Goal: Information Seeking & Learning: Learn about a topic

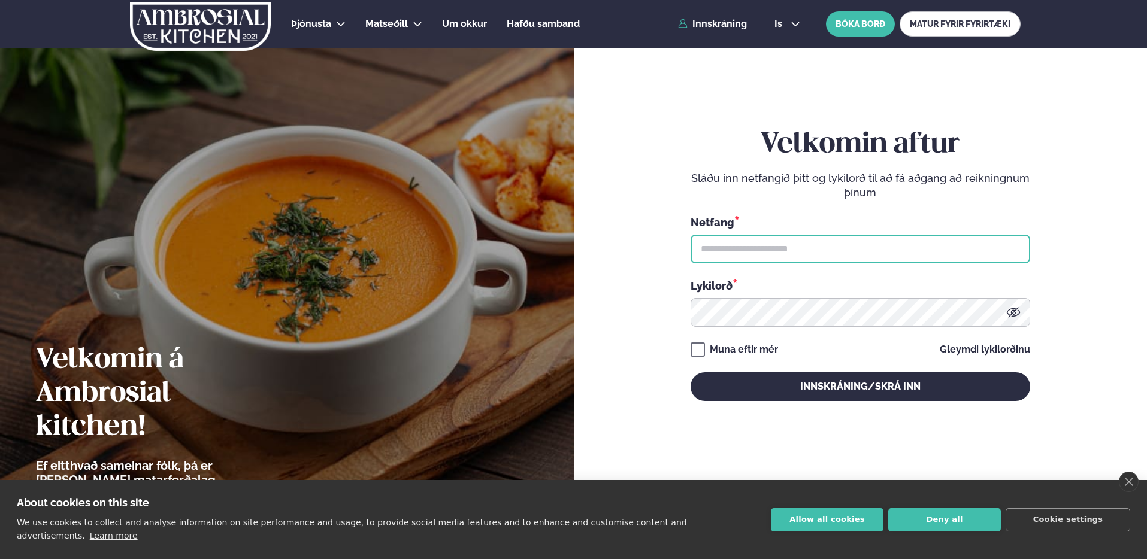
click at [993, 256] on input "text" at bounding box center [860, 249] width 340 height 29
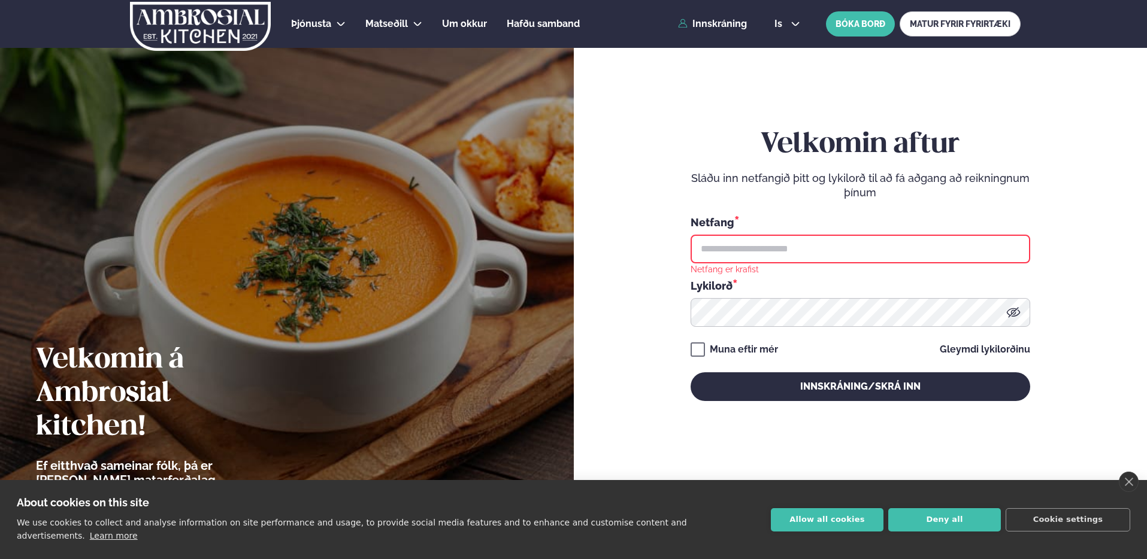
type input "**********"
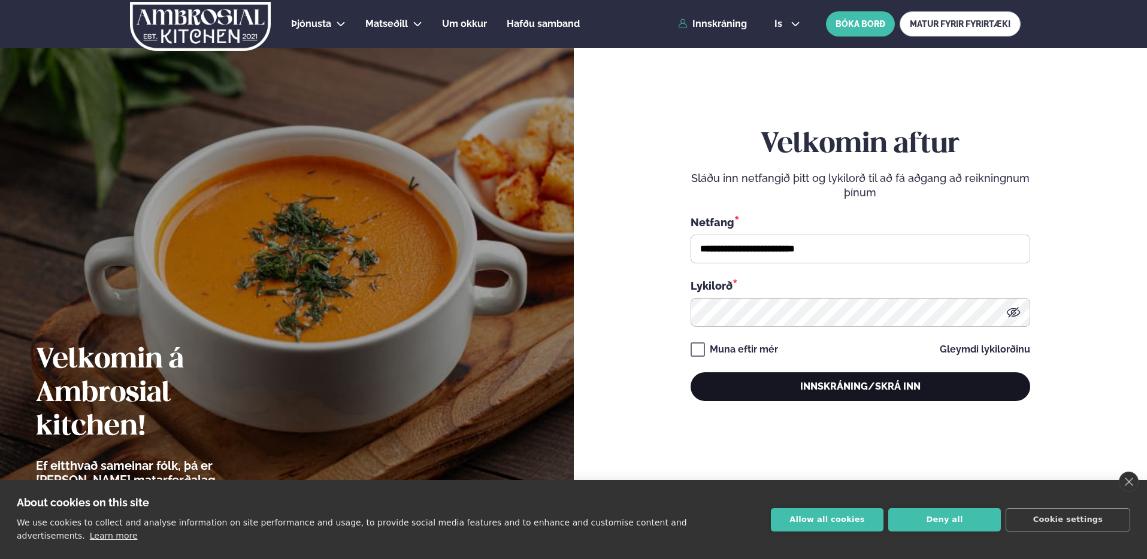
click at [877, 384] on button "Innskráning/Skrá inn" at bounding box center [860, 386] width 340 height 29
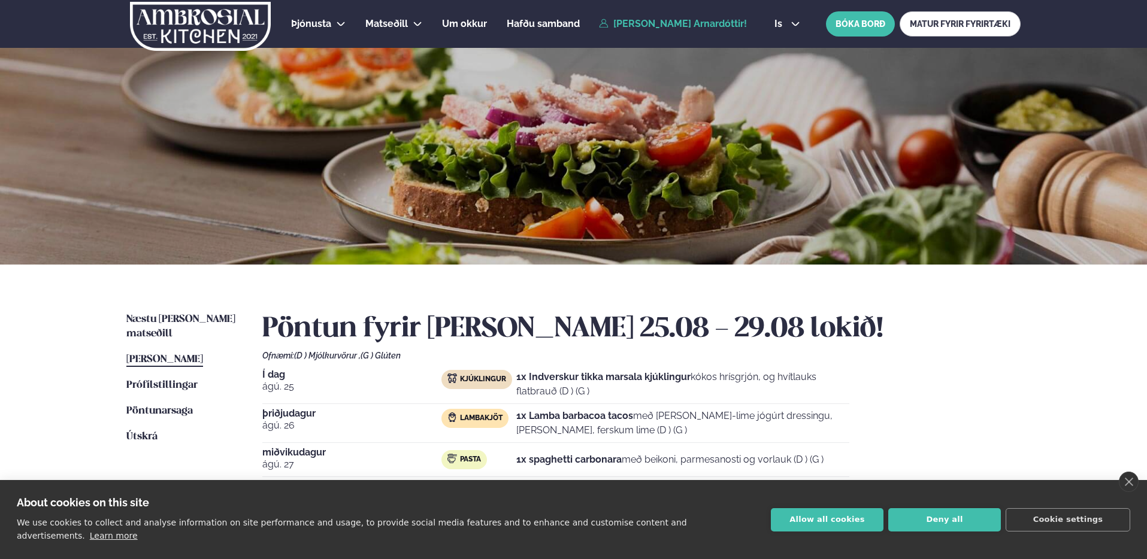
drag, startPoint x: 574, startPoint y: 380, endPoint x: 720, endPoint y: 384, distance: 145.6
click at [710, 384] on p "1x Indverskur tikka marsala kjúklingur kókos hrísgrjón, og hvítlauks flatbrauð …" at bounding box center [682, 384] width 333 height 29
drag, startPoint x: 802, startPoint y: 383, endPoint x: 832, endPoint y: 383, distance: 29.9
click at [809, 383] on p "1x Indverskur tikka marsala kjúklingur kókos hrísgrjón, og hvítlauks flatbrauð …" at bounding box center [682, 384] width 333 height 29
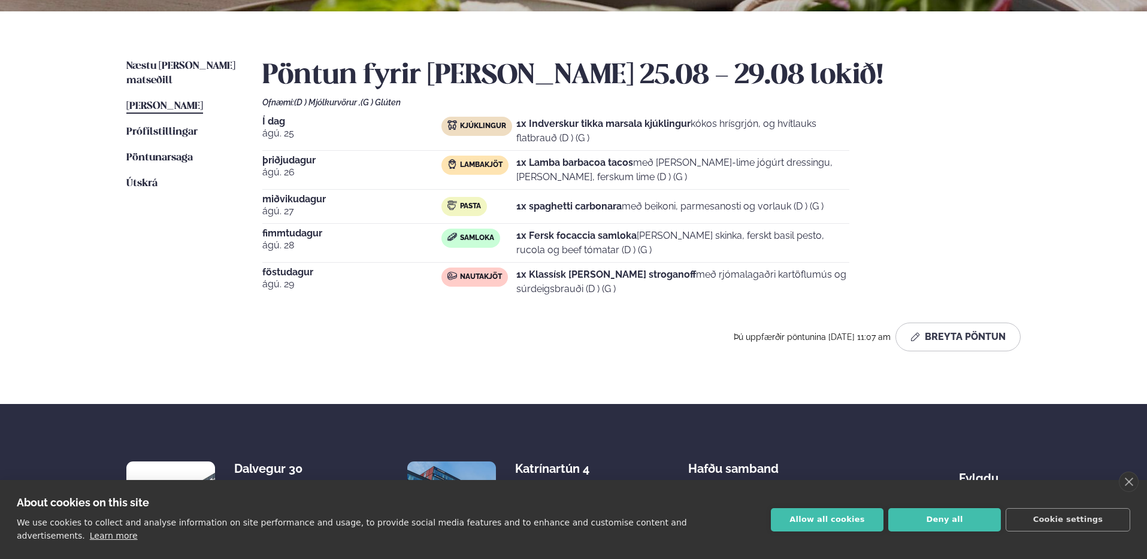
scroll to position [46, 0]
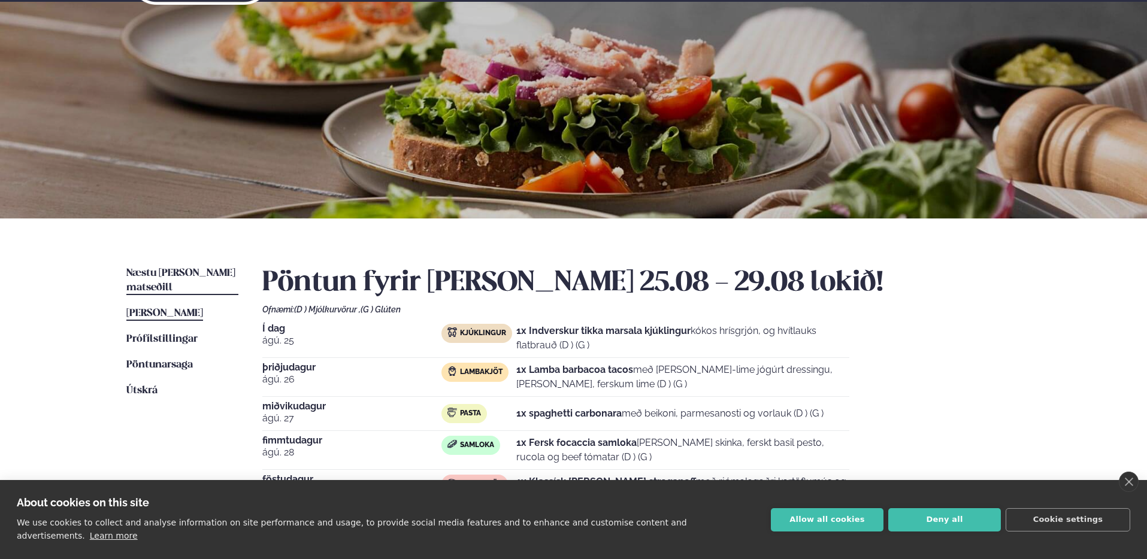
click at [198, 272] on span "Næstu [PERSON_NAME] matseðill" at bounding box center [180, 280] width 109 height 25
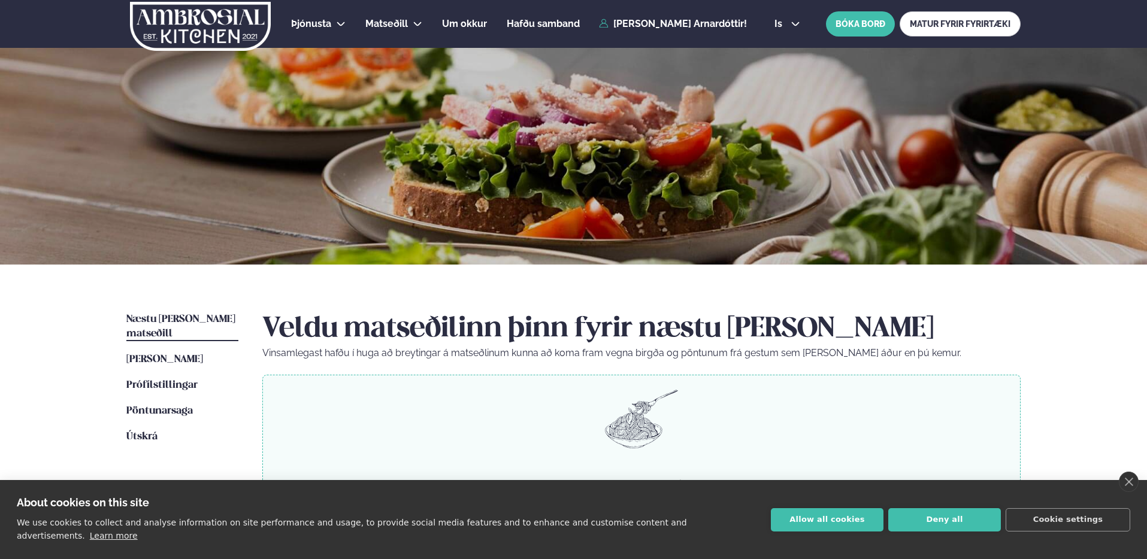
scroll to position [234, 0]
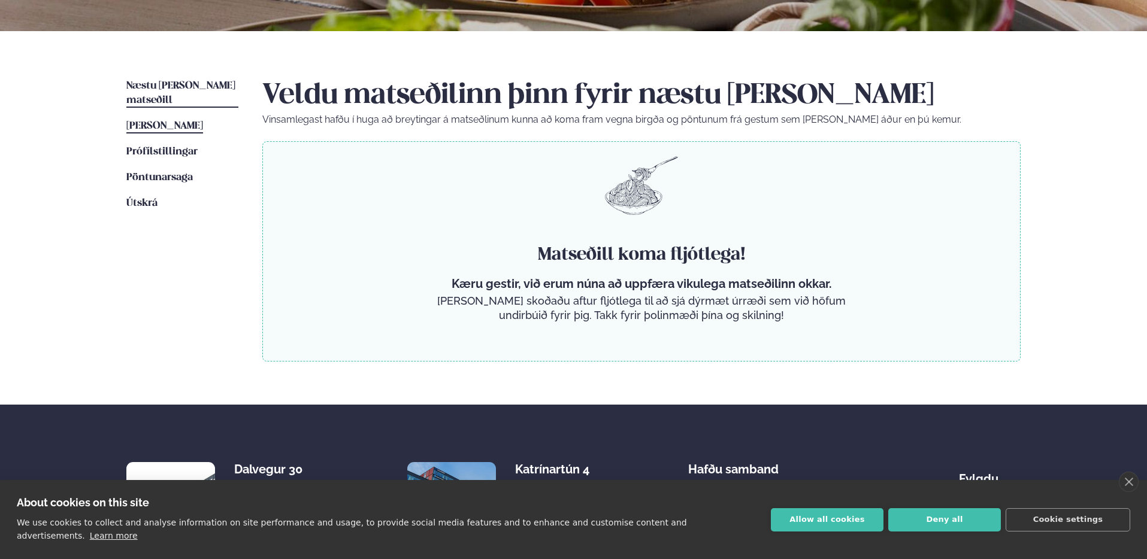
click at [195, 119] on link "[PERSON_NAME] matseðill [PERSON_NAME]" at bounding box center [164, 126] width 77 height 14
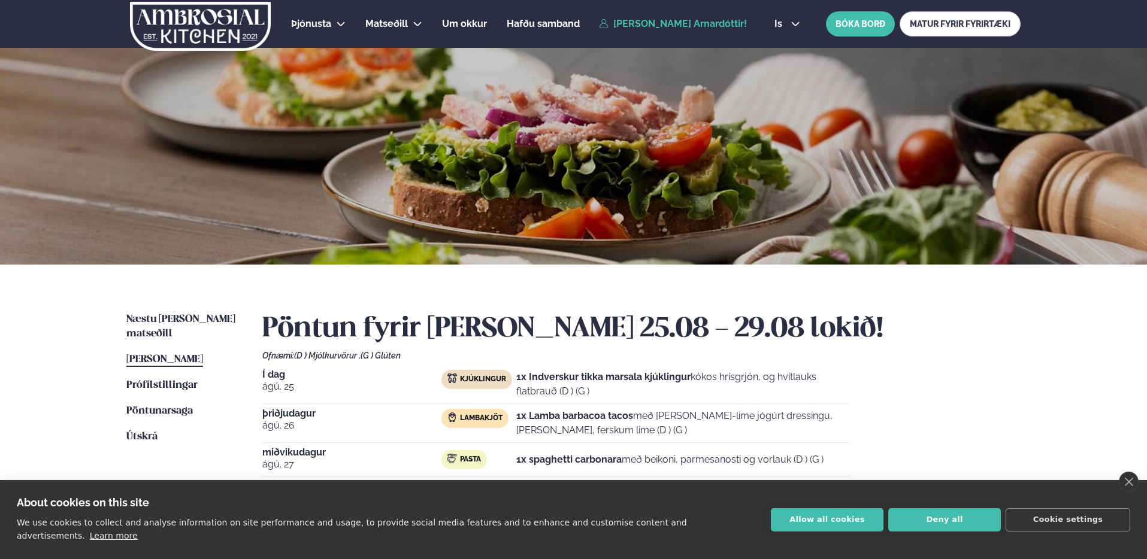
scroll to position [341, 0]
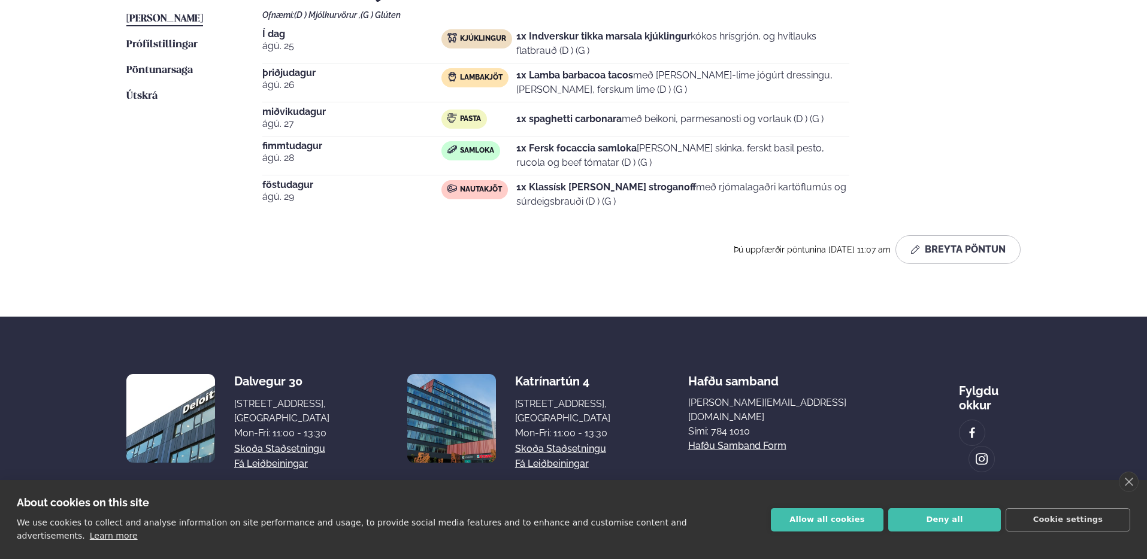
drag, startPoint x: 528, startPoint y: 195, endPoint x: 650, endPoint y: 197, distance: 122.2
click at [647, 197] on p "1x Klassísk [PERSON_NAME] stroganoff með rjómalagaðri kartöflumús og súrdeigsbr…" at bounding box center [682, 194] width 333 height 29
click at [650, 197] on p "1x Klassísk [PERSON_NAME] stroganoff með rjómalagaðri kartöflumús og súrdeigsbr…" at bounding box center [682, 194] width 333 height 29
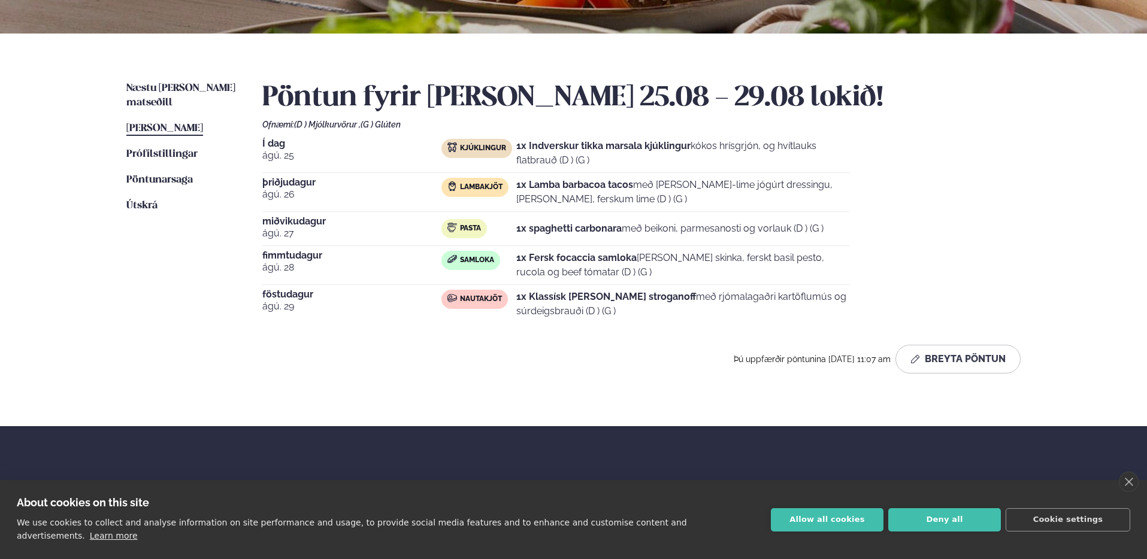
scroll to position [223, 0]
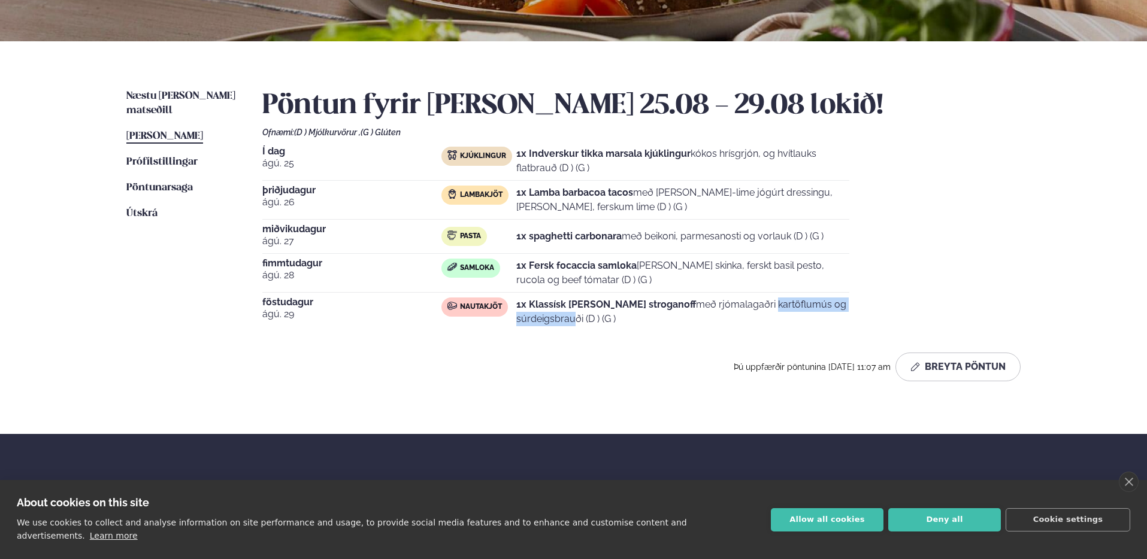
drag, startPoint x: 675, startPoint y: 305, endPoint x: 793, endPoint y: 302, distance: 118.0
click at [791, 301] on p "1x Klassísk [PERSON_NAME] stroganoff með rjómalagaðri kartöflumús og súrdeigsbr…" at bounding box center [682, 312] width 333 height 29
click at [793, 302] on p "1x Klassísk [PERSON_NAME] stroganoff með rjómalagaðri kartöflumús og súrdeigsbr…" at bounding box center [682, 312] width 333 height 29
click at [154, 183] on span "Pöntunarsaga" at bounding box center [159, 188] width 66 height 10
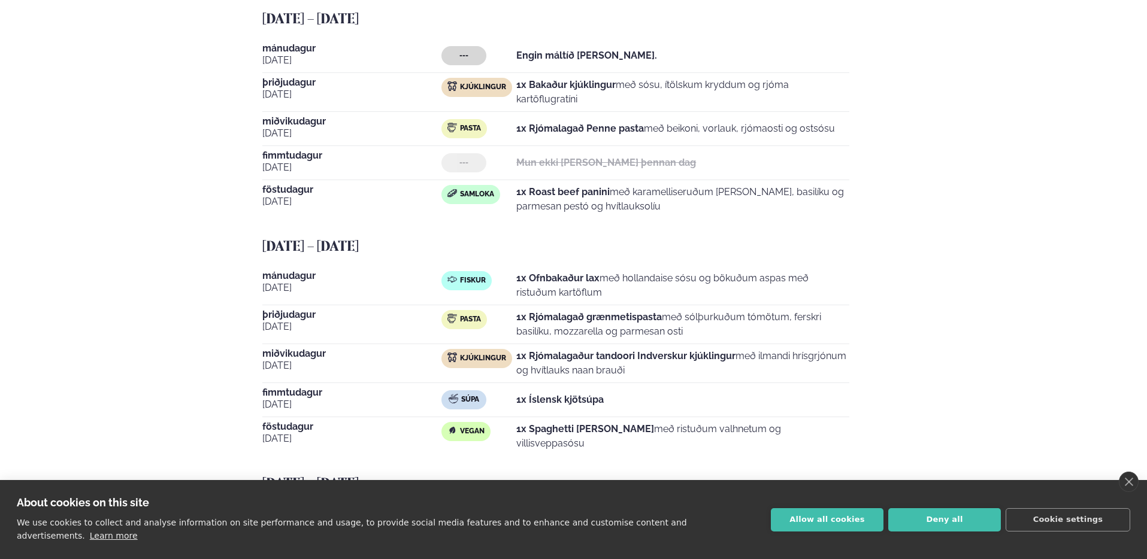
scroll to position [216, 0]
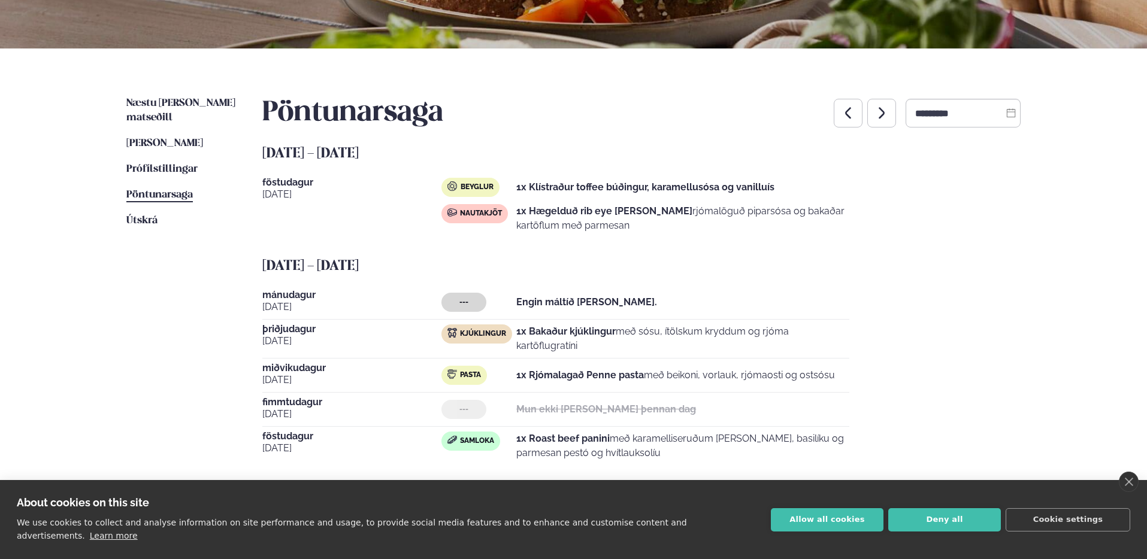
click at [168, 137] on link "[PERSON_NAME] matseðill [PERSON_NAME]" at bounding box center [164, 144] width 77 height 14
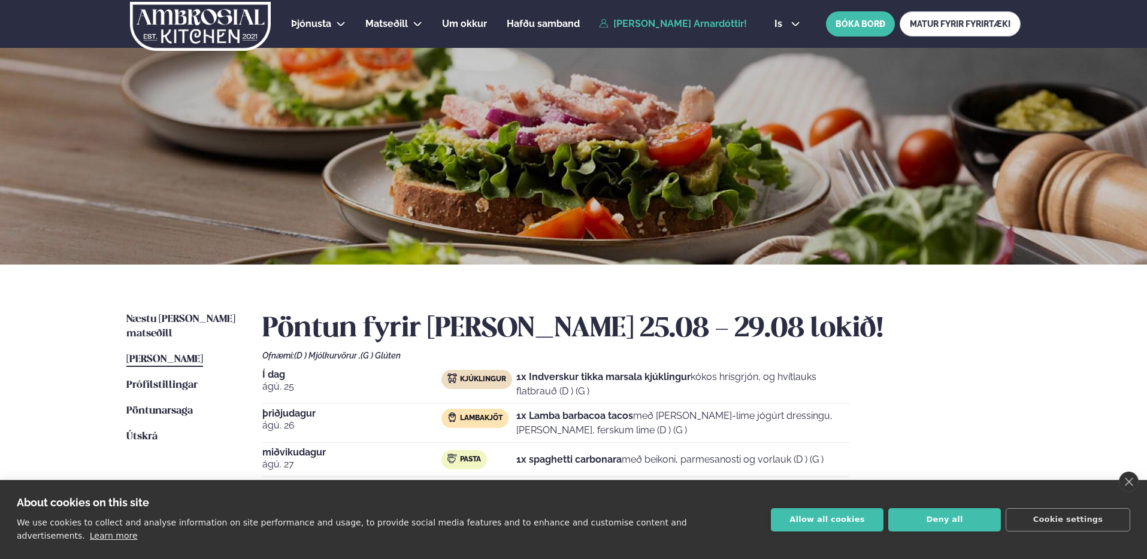
scroll to position [246, 0]
